Goal: Task Accomplishment & Management: Manage account settings

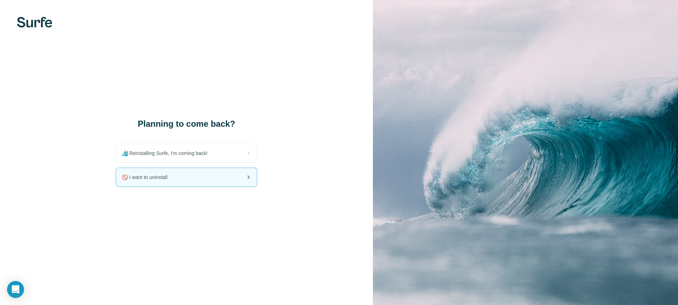
click at [208, 177] on div "🚫 I want to uninstall" at bounding box center [186, 177] width 140 height 18
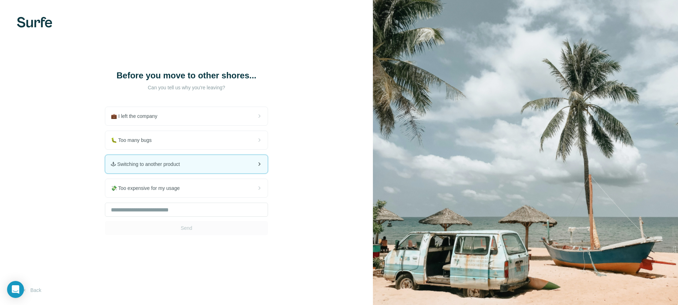
click at [227, 167] on div "🕹 Switching to another product" at bounding box center [186, 164] width 162 height 18
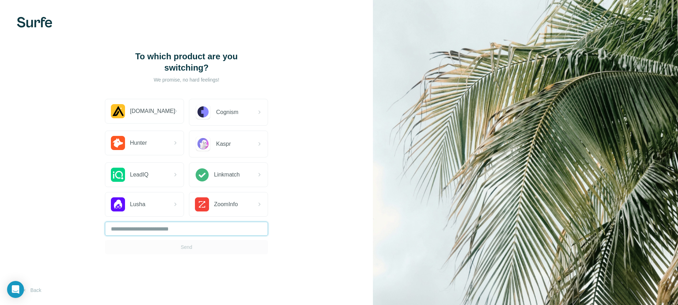
click at [167, 232] on input "text" at bounding box center [186, 229] width 163 height 14
type input "*"
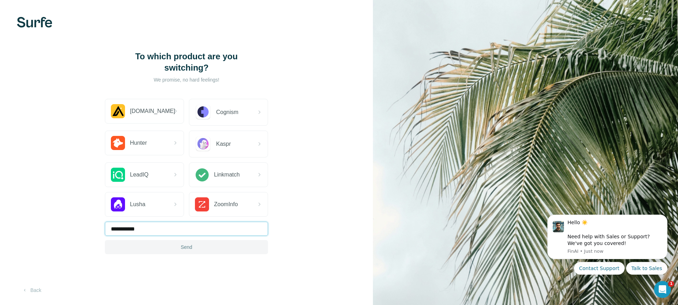
type input "**********"
click at [191, 252] on button "Send" at bounding box center [186, 247] width 163 height 14
